Goal: Book appointment/travel/reservation

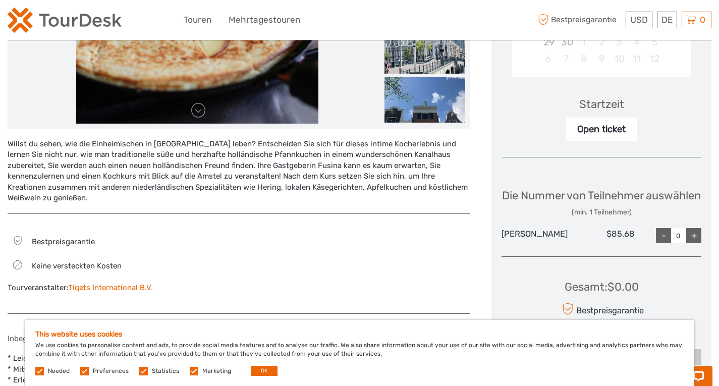
scroll to position [312, 0]
click at [698, 243] on div "+" at bounding box center [694, 235] width 15 height 15
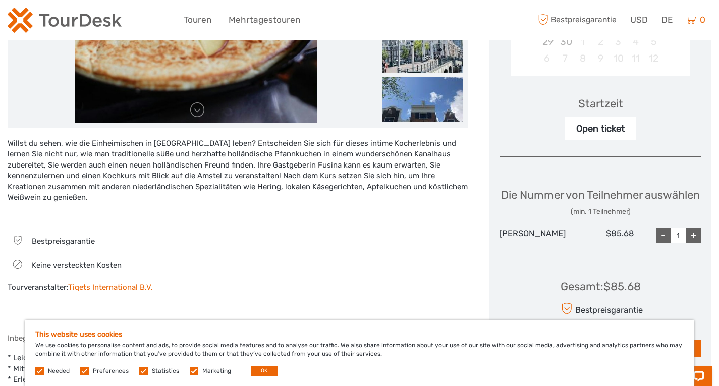
click at [697, 243] on div "+" at bounding box center [694, 235] width 15 height 15
click at [662, 243] on div "-" at bounding box center [663, 235] width 15 height 15
click at [693, 243] on div "+" at bounding box center [694, 235] width 15 height 15
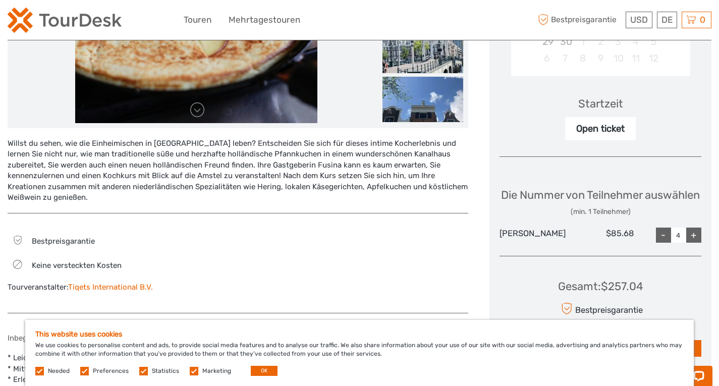
click at [693, 243] on div "+" at bounding box center [694, 235] width 15 height 15
type input "6"
